Goal: Information Seeking & Learning: Learn about a topic

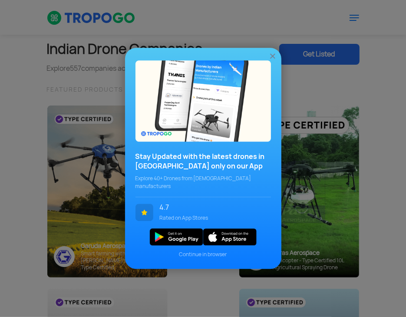
click at [271, 61] on img at bounding box center [272, 56] width 9 height 9
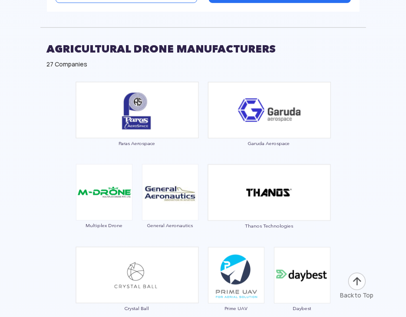
scroll to position [2430, 0]
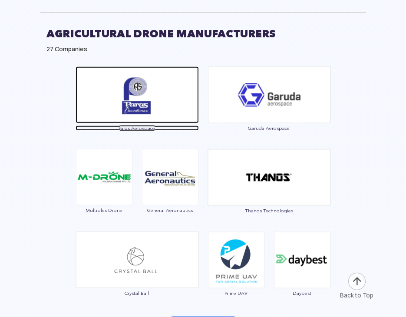
click at [123, 125] on span "Paras Aerospace" at bounding box center [136, 127] width 123 height 5
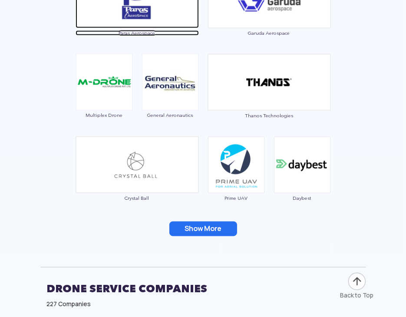
scroll to position [2560, 0]
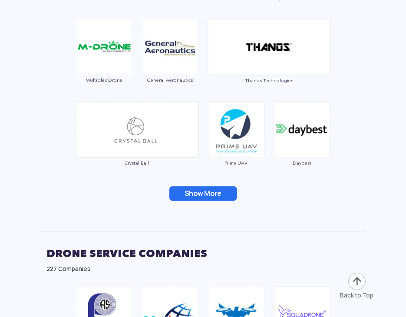
click at [216, 195] on button "Show More" at bounding box center [203, 193] width 68 height 15
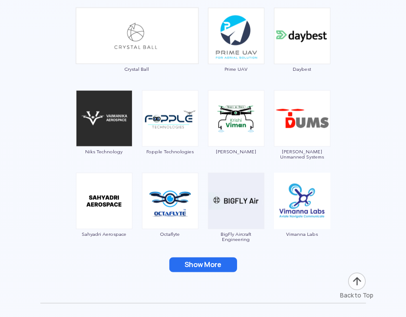
scroll to position [2690, 0]
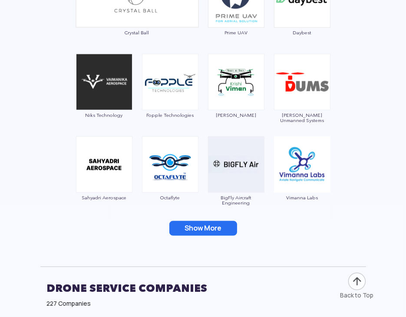
click at [205, 225] on button "Show More" at bounding box center [203, 228] width 68 height 15
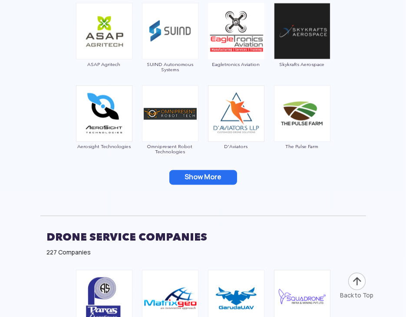
scroll to position [2907, 0]
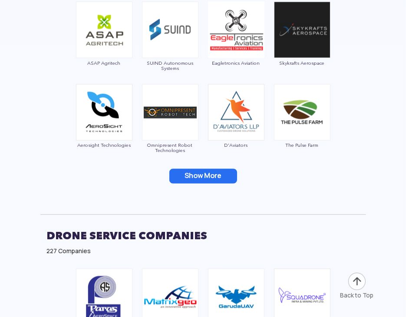
click at [197, 174] on button "Show More" at bounding box center [203, 176] width 68 height 15
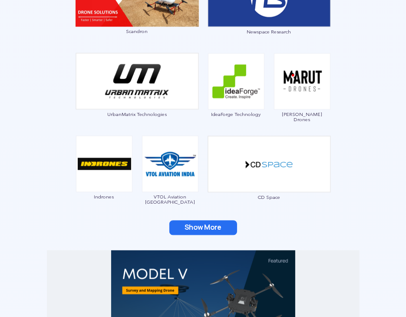
scroll to position [1085, 0]
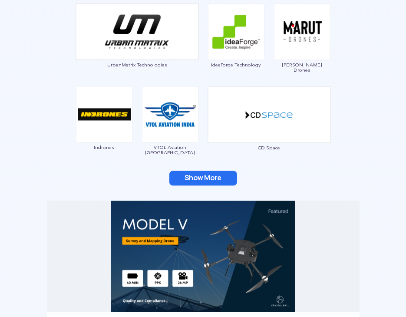
click at [209, 172] on button "Show More" at bounding box center [203, 178] width 68 height 15
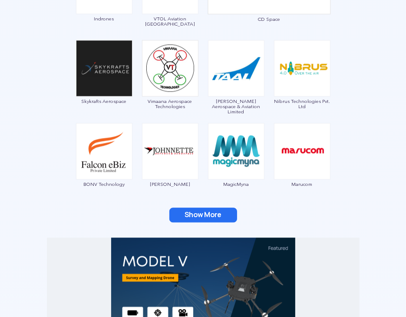
scroll to position [1215, 0]
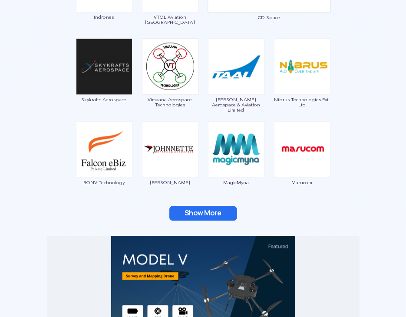
click at [206, 207] on button "Show More" at bounding box center [203, 213] width 68 height 15
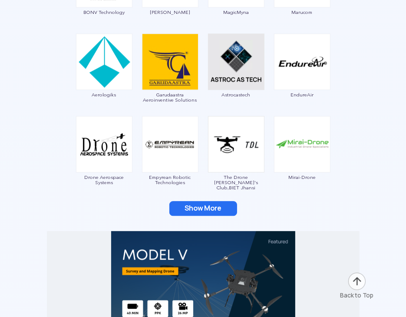
scroll to position [1388, 0]
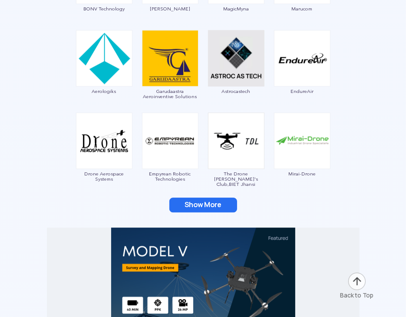
click at [207, 199] on button "Show More" at bounding box center [203, 204] width 68 height 15
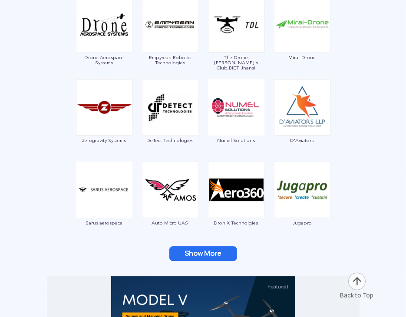
scroll to position [1518, 0]
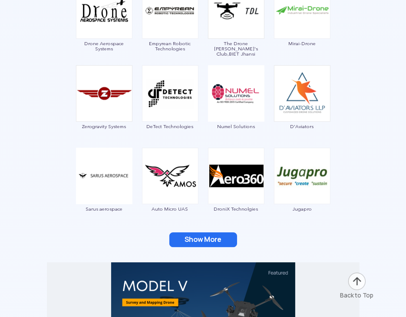
click at [187, 233] on button "Show More" at bounding box center [203, 239] width 68 height 15
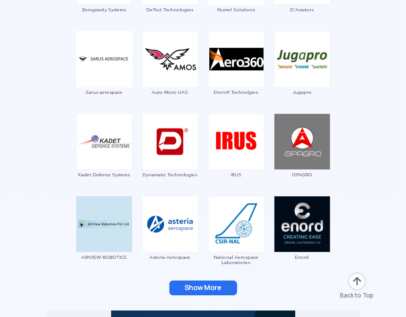
scroll to position [1692, 0]
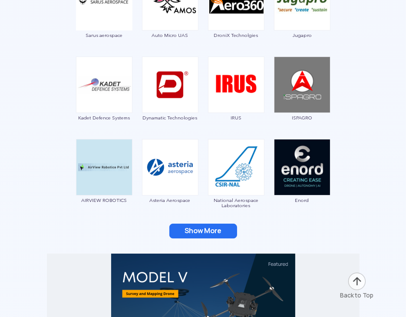
click at [190, 226] on button "Show More" at bounding box center [203, 230] width 68 height 15
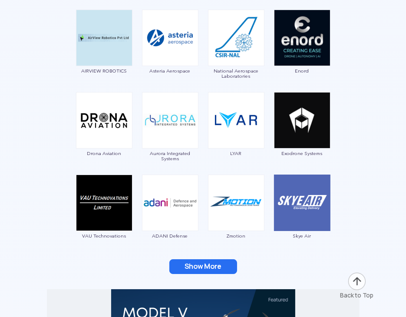
scroll to position [1822, 0]
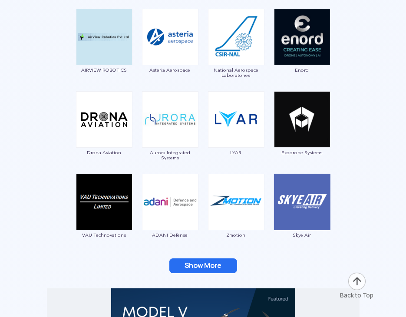
click at [207, 261] on button "Show More" at bounding box center [203, 265] width 68 height 15
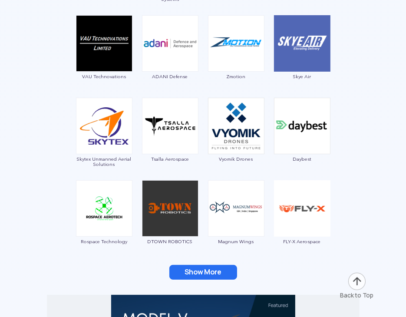
scroll to position [1996, 0]
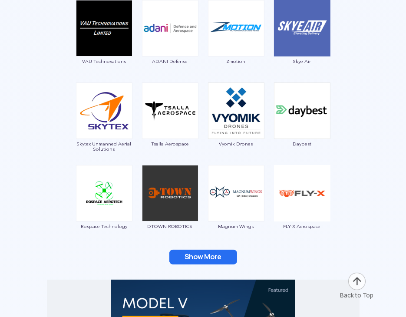
click at [210, 254] on button "Show More" at bounding box center [203, 256] width 68 height 15
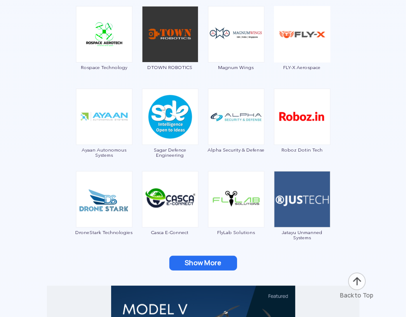
scroll to position [2169, 0]
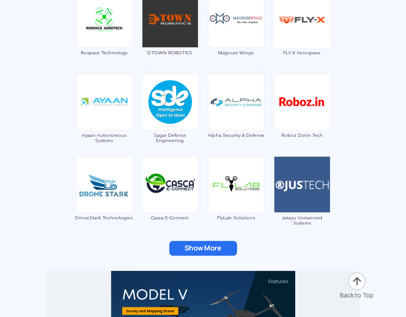
click at [205, 246] on button "Show More" at bounding box center [203, 248] width 68 height 15
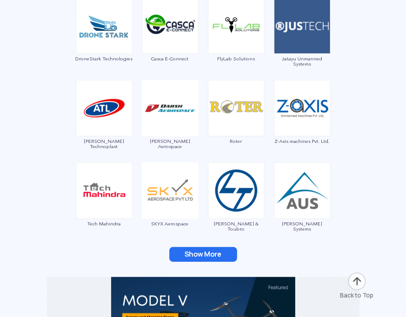
scroll to position [2343, 0]
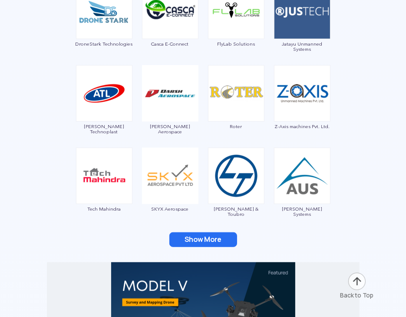
click at [200, 238] on button "Show More" at bounding box center [203, 239] width 68 height 15
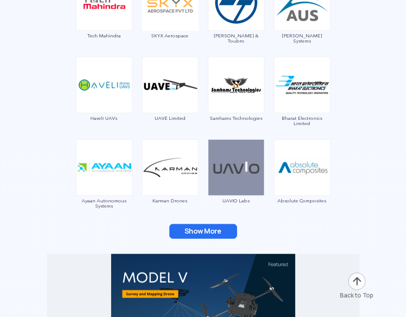
scroll to position [2516, 0]
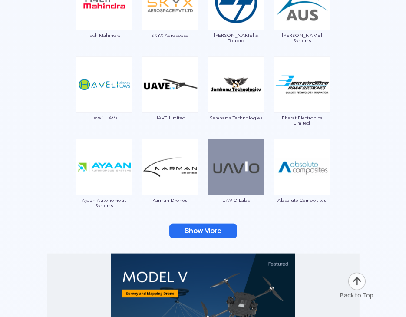
click at [200, 231] on button "Show More" at bounding box center [203, 230] width 68 height 15
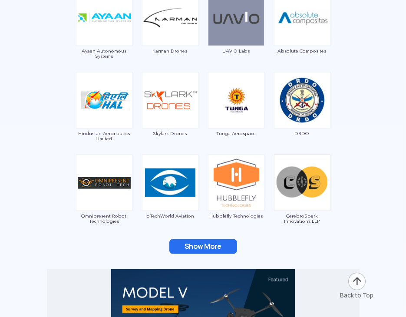
scroll to position [2690, 0]
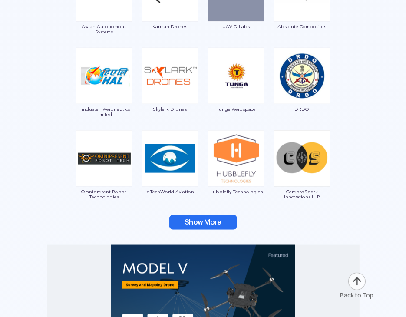
click at [202, 224] on button "Show More" at bounding box center [203, 222] width 68 height 15
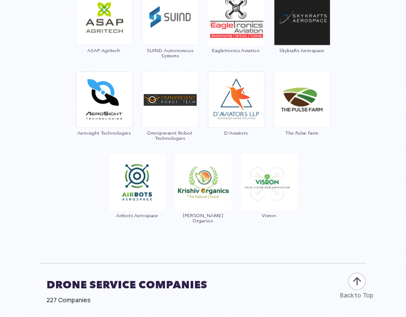
scroll to position [4772, 0]
